Goal: Communication & Community: Answer question/provide support

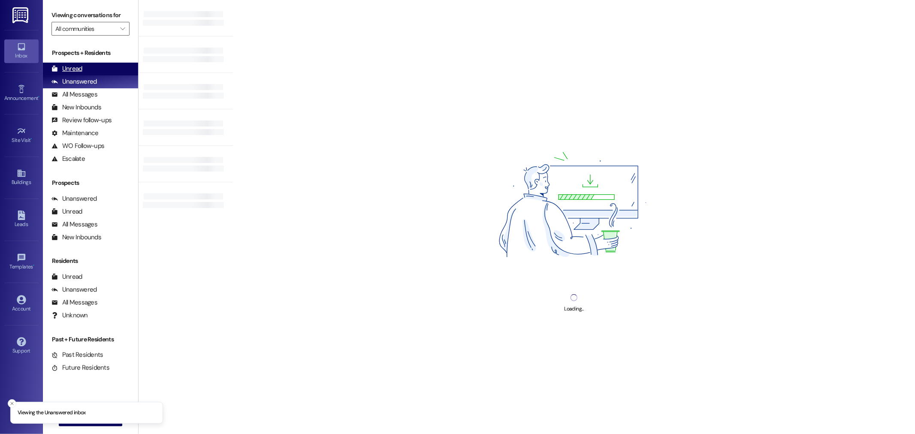
click at [79, 68] on div "Unread" at bounding box center [66, 68] width 31 height 9
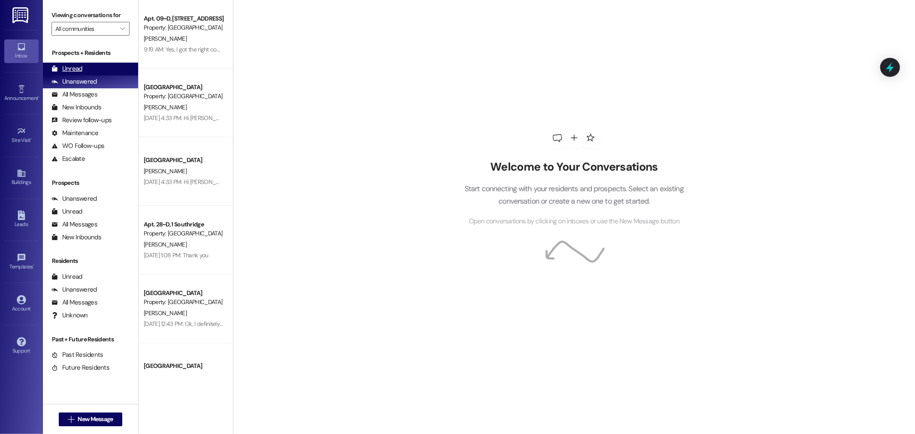
click at [57, 66] on icon at bounding box center [54, 69] width 6 height 6
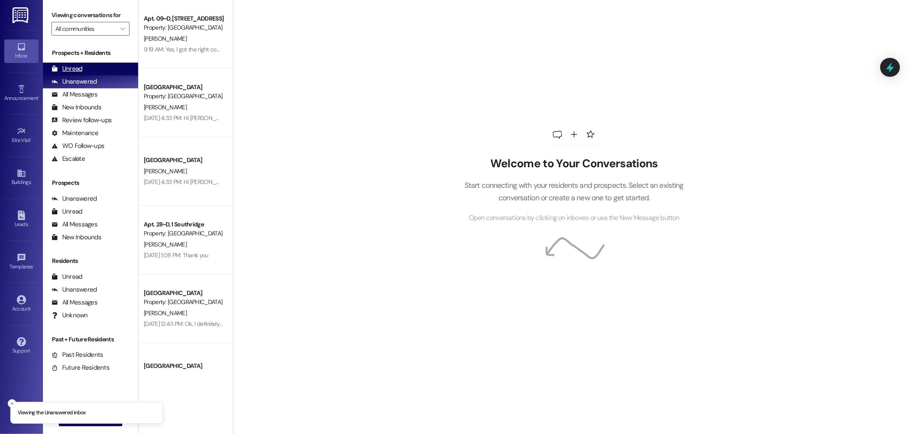
click at [83, 74] on div "Unread (0)" at bounding box center [90, 69] width 95 height 13
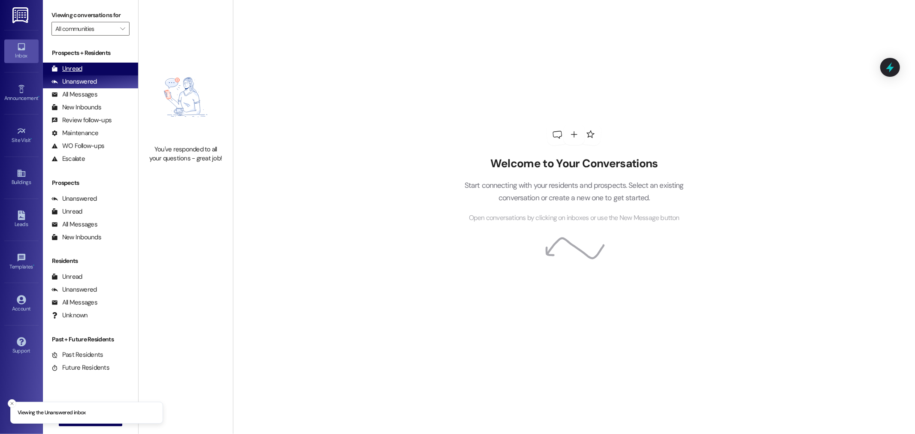
click at [82, 70] on div "Unread (0)" at bounding box center [90, 69] width 95 height 13
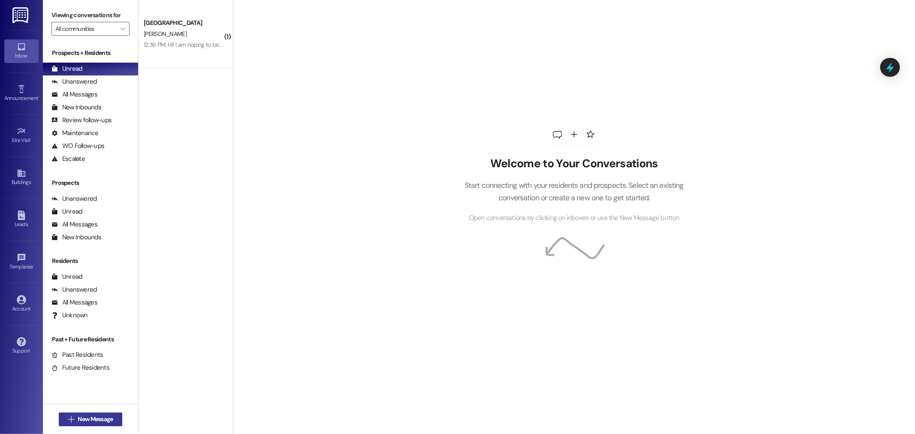
click at [102, 413] on button " New Message" at bounding box center [91, 420] width 64 height 14
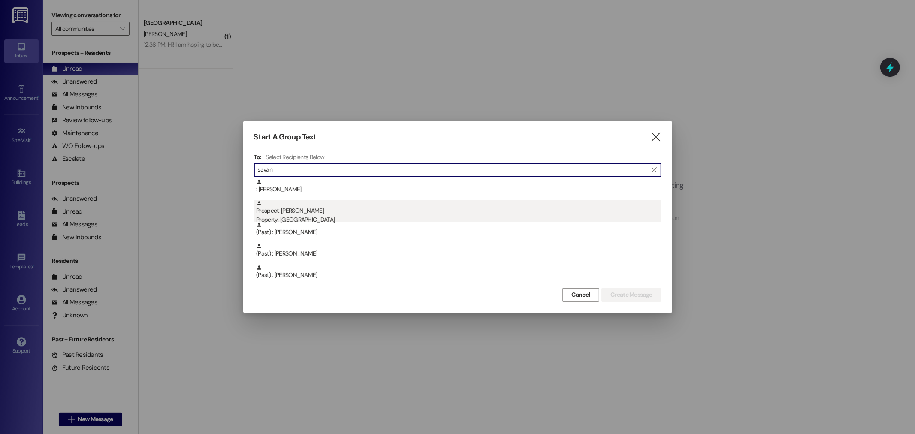
type input "savan"
click at [313, 219] on div "Property: [GEOGRAPHIC_DATA]" at bounding box center [458, 219] width 405 height 9
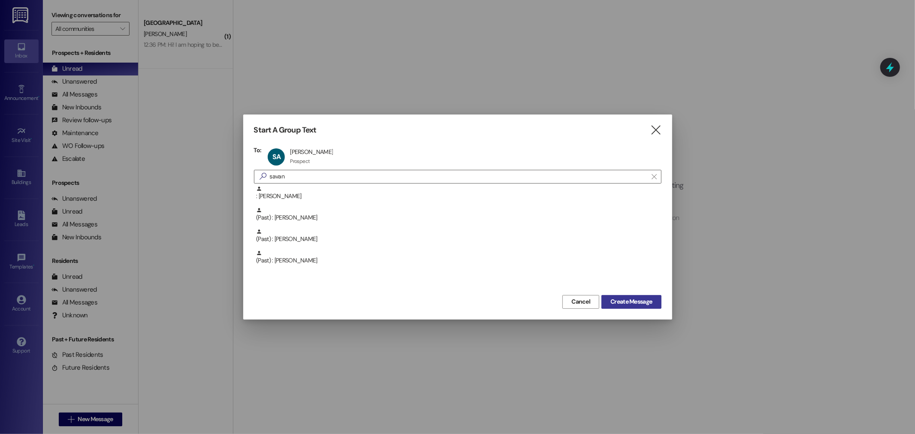
click at [629, 302] on span "Create Message" at bounding box center [632, 301] width 42 height 9
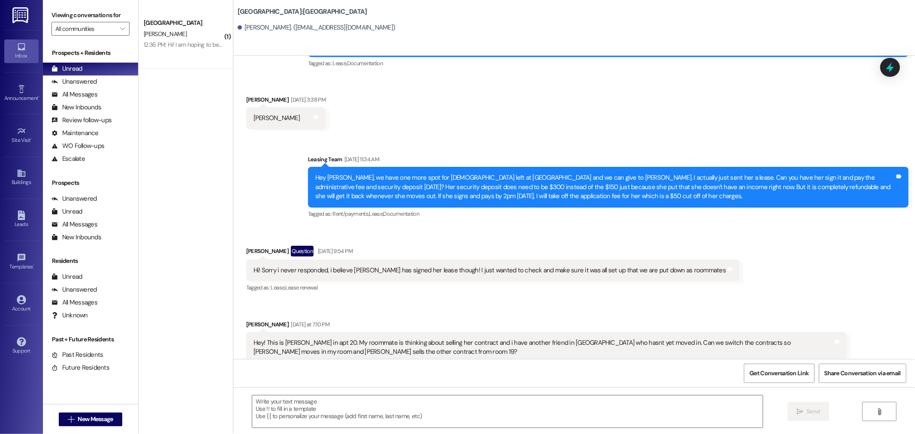
scroll to position [724, 0]
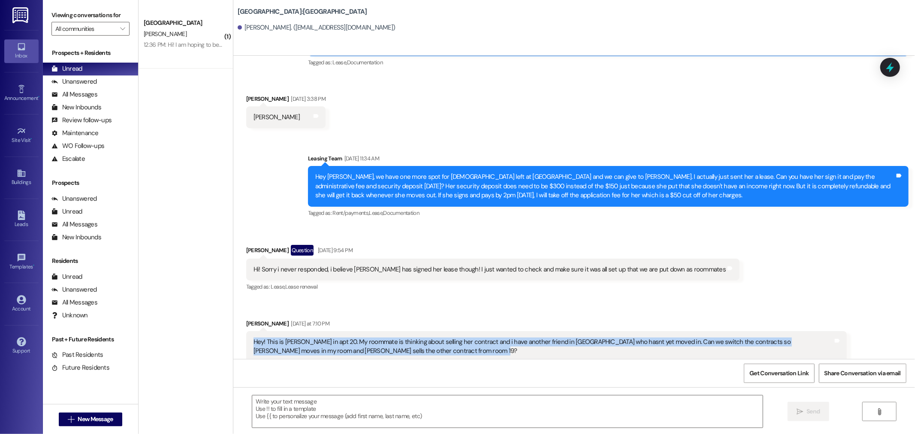
drag, startPoint x: 428, startPoint y: 342, endPoint x: 239, endPoint y: 334, distance: 189.4
click at [246, 334] on div "Hey! This is [PERSON_NAME] in apt 20. My roommate is thinking about selling her…" at bounding box center [546, 346] width 601 height 31
click at [368, 338] on div "Hey! This is [PERSON_NAME] in apt 20. My roommate is thinking about selling her…" at bounding box center [544, 347] width 580 height 18
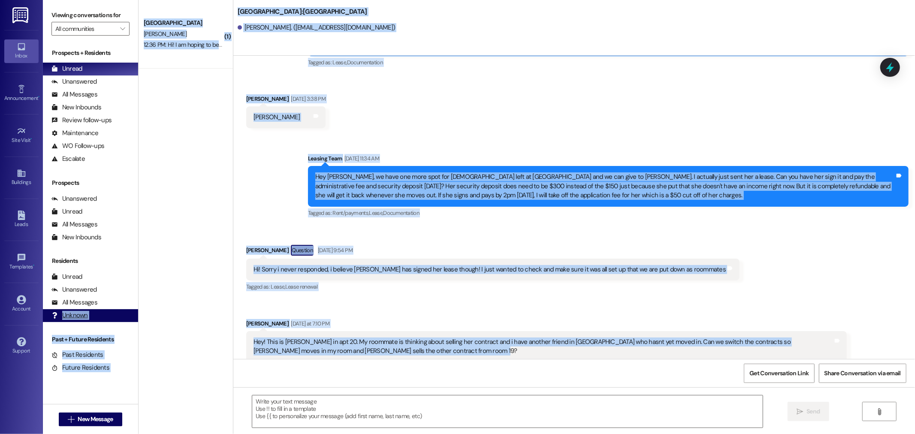
drag, startPoint x: 417, startPoint y: 342, endPoint x: 119, endPoint y: 310, distance: 299.5
click at [119, 310] on div "Viewing conversations for All communities  Prospects + Residents Unread (0) Un…" at bounding box center [479, 217] width 872 height 434
click at [412, 345] on div "Hey! This is [PERSON_NAME] in apt 20. My roommate is thinking about selling her…" at bounding box center [544, 347] width 580 height 18
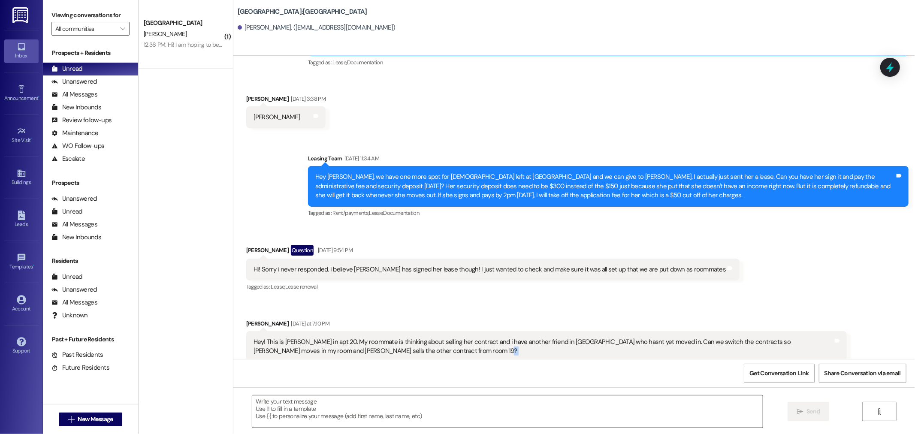
drag, startPoint x: 415, startPoint y: 344, endPoint x: 384, endPoint y: 416, distance: 79.0
click at [384, 415] on div "Sent via SMS [GEOGRAPHIC_DATA] [DATE] 3:52 PM Hey girl , you can totally come b…" at bounding box center [574, 273] width 682 height 434
click at [384, 415] on textarea at bounding box center [507, 412] width 511 height 32
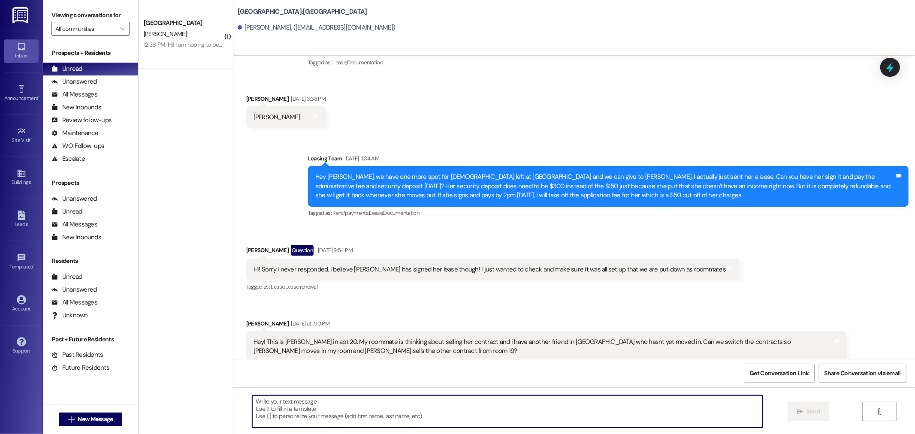
click at [384, 415] on textarea at bounding box center [507, 412] width 511 height 32
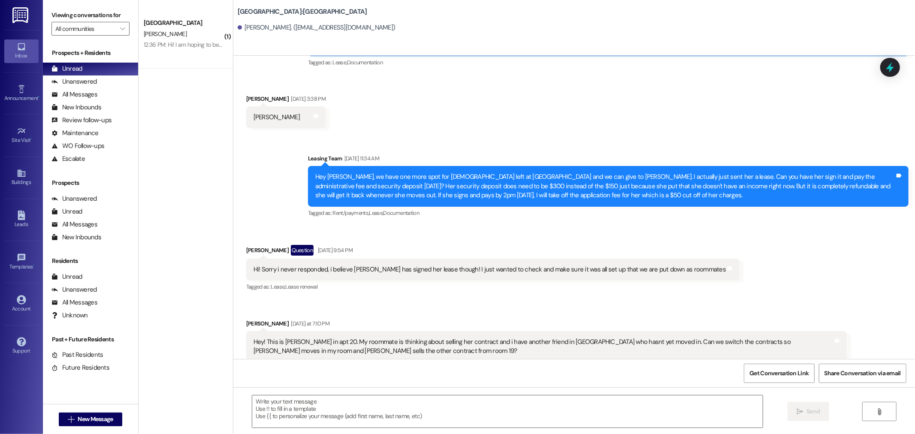
click at [529, 313] on div "Received via SMS [PERSON_NAME] [DATE] at 7:10 PM Hey! This is [PERSON_NAME] in …" at bounding box center [547, 341] width 614 height 56
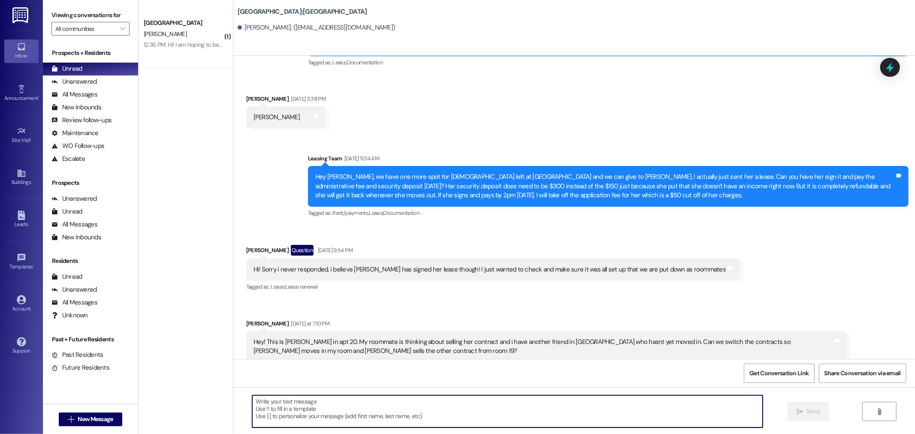
click at [414, 412] on textarea at bounding box center [507, 412] width 511 height 32
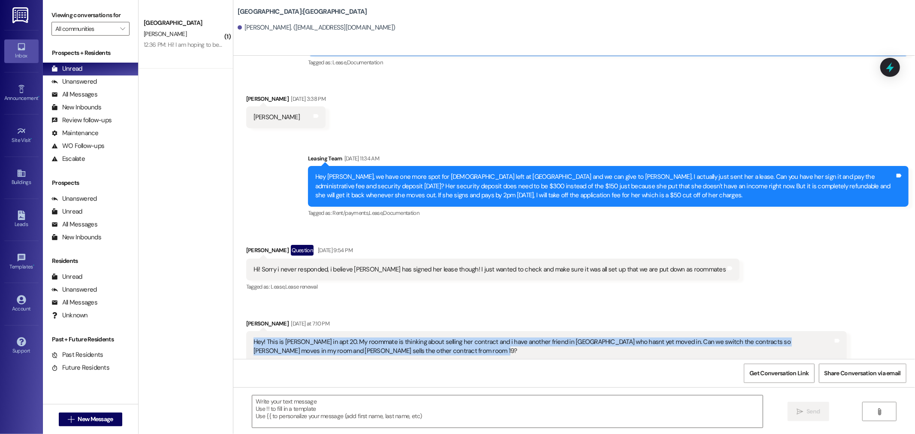
drag, startPoint x: 426, startPoint y: 338, endPoint x: 235, endPoint y: 323, distance: 191.1
click at [240, 323] on div "Received via SMS [PERSON_NAME] [DATE] at 7:10 PM Hey! This is [PERSON_NAME] in …" at bounding box center [547, 341] width 614 height 56
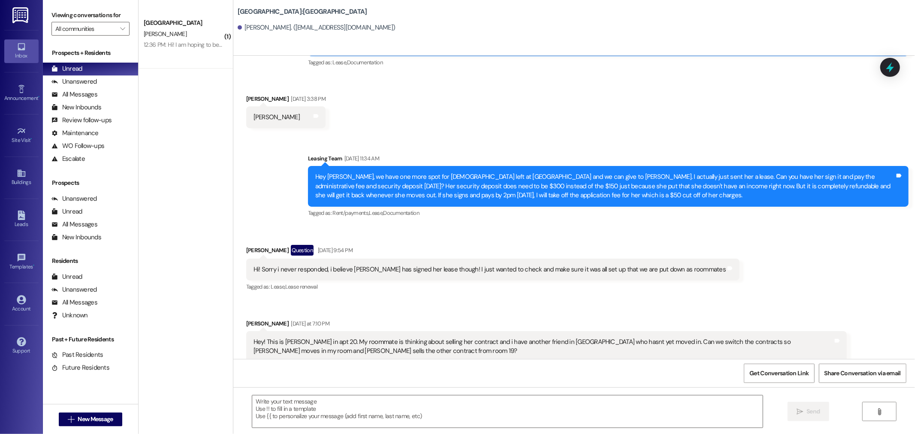
click at [363, 270] on div "Hi! Sorry i never responded, i believe [PERSON_NAME] has signed her lease thoug…" at bounding box center [493, 270] width 494 height 22
